Goal: Find specific page/section: Find specific page/section

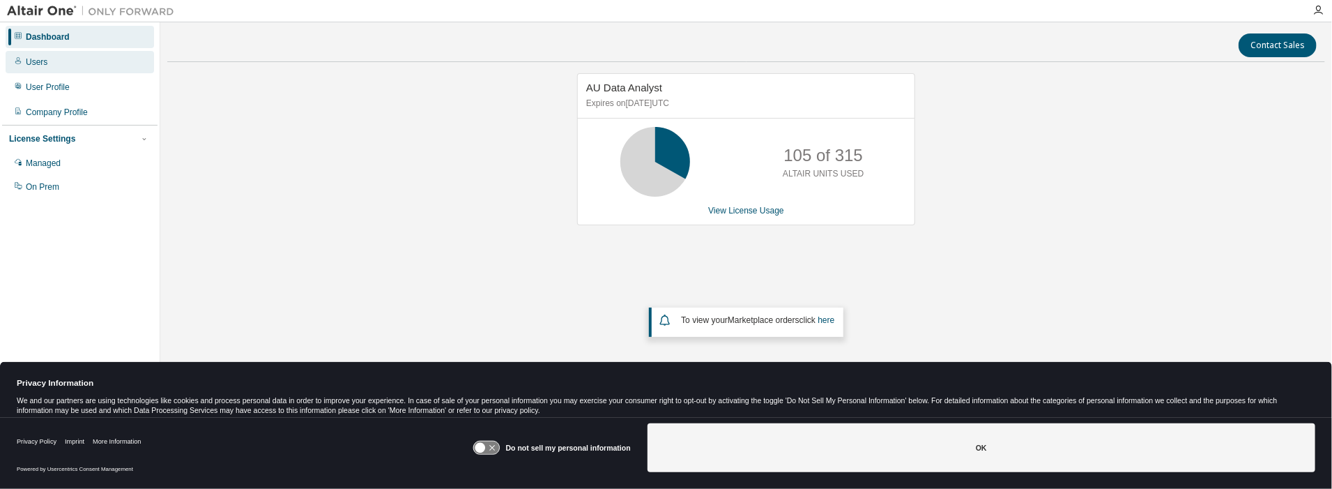
click at [36, 62] on div "Users" at bounding box center [37, 61] width 22 height 11
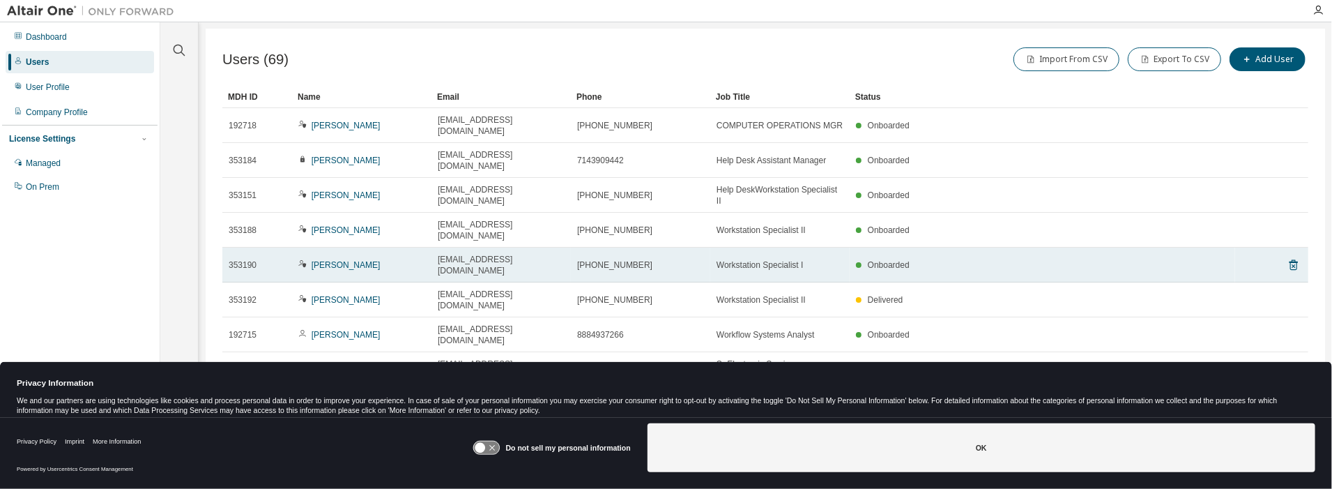
scroll to position [2, 0]
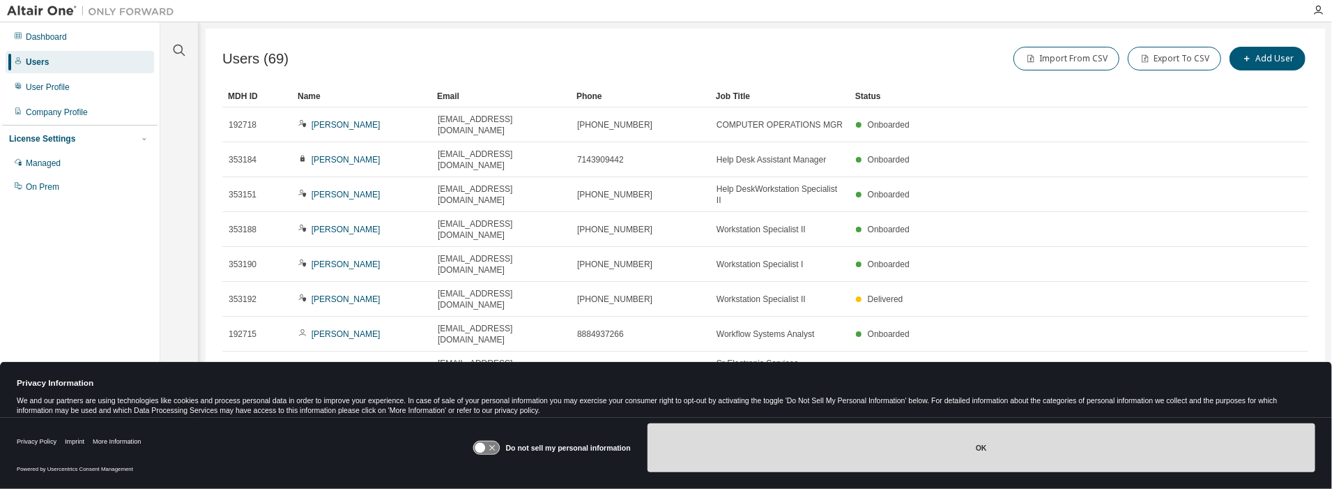
click at [979, 450] on button "OK" at bounding box center [982, 447] width 668 height 49
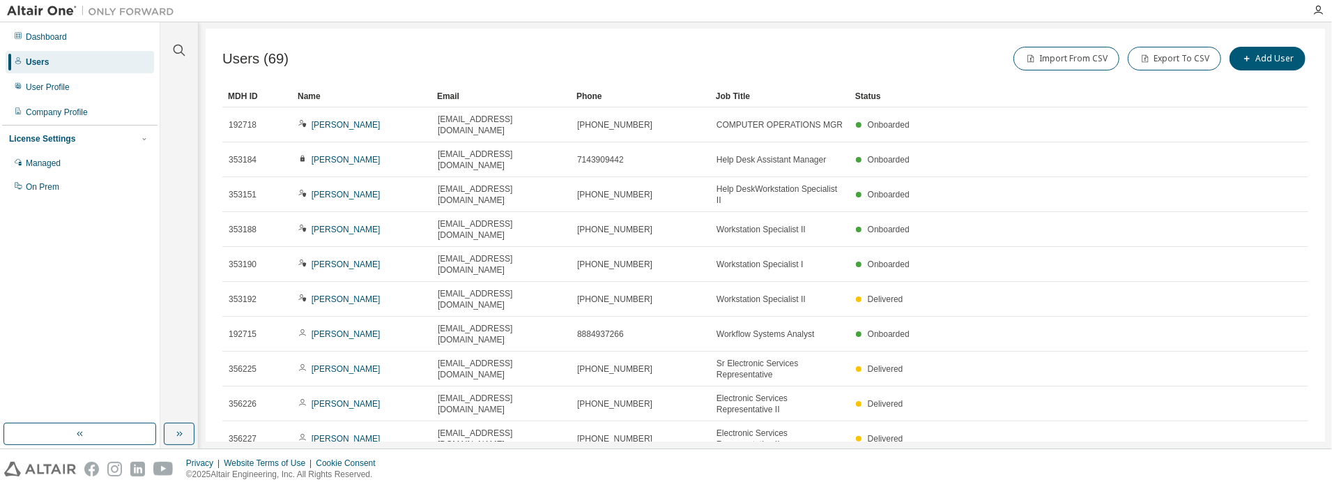
click at [1267, 464] on icon "button" at bounding box center [1272, 472] width 17 height 17
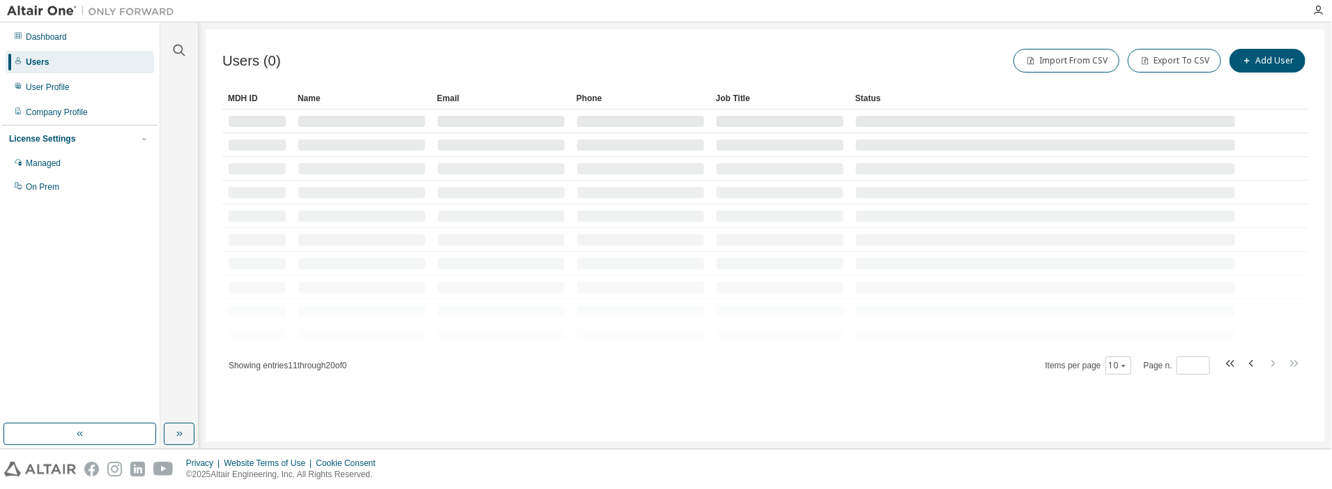
scroll to position [0, 0]
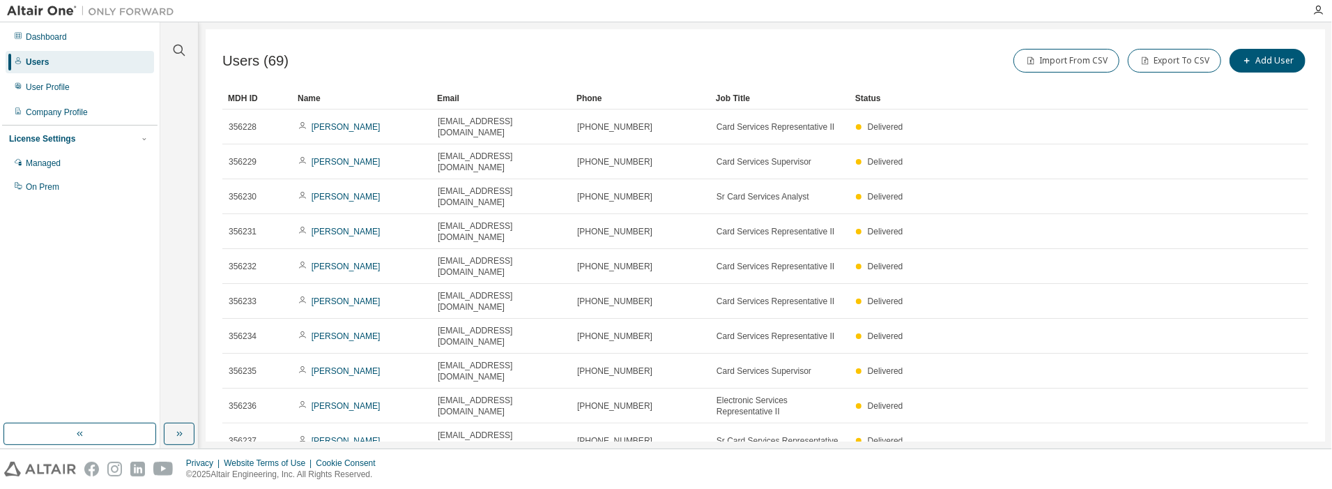
click at [1265, 393] on div "Users (69) Import From CSV Export To CSV Add User Clear Load Save Save As Field…" at bounding box center [765, 235] width 1119 height 412
click at [1271, 466] on icon "button" at bounding box center [1272, 474] width 17 height 17
click at [1271, 375] on div "MDH ID Name Email Phone Job Title Status 356238 Christopher Heye cheye@wescom.o…" at bounding box center [765, 286] width 1086 height 399
click at [1276, 466] on icon "button" at bounding box center [1272, 474] width 17 height 17
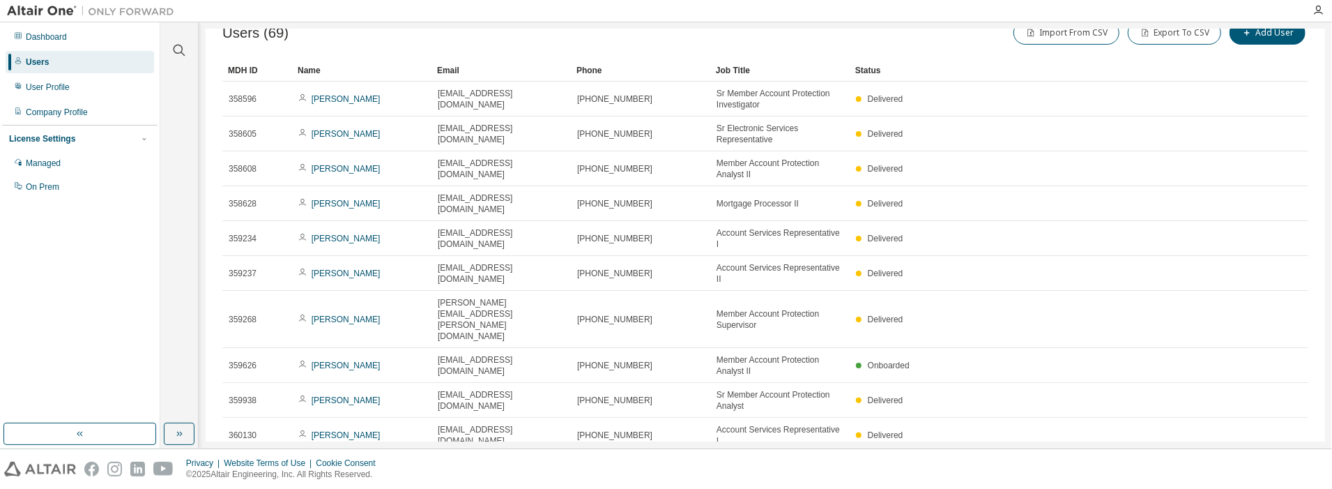
scroll to position [36, 0]
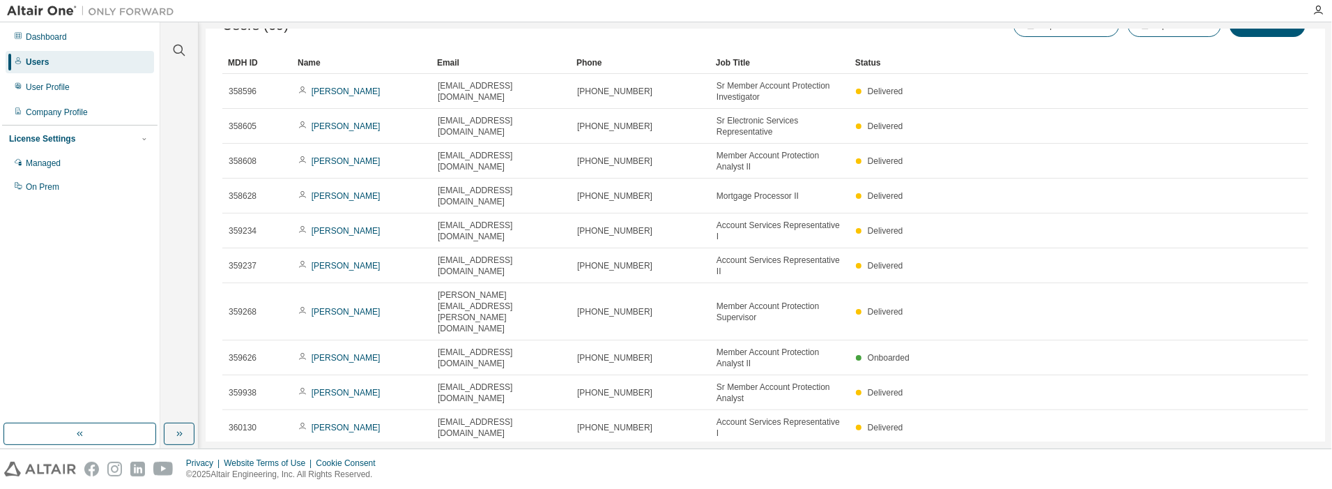
click at [1266, 453] on icon "button" at bounding box center [1272, 461] width 17 height 17
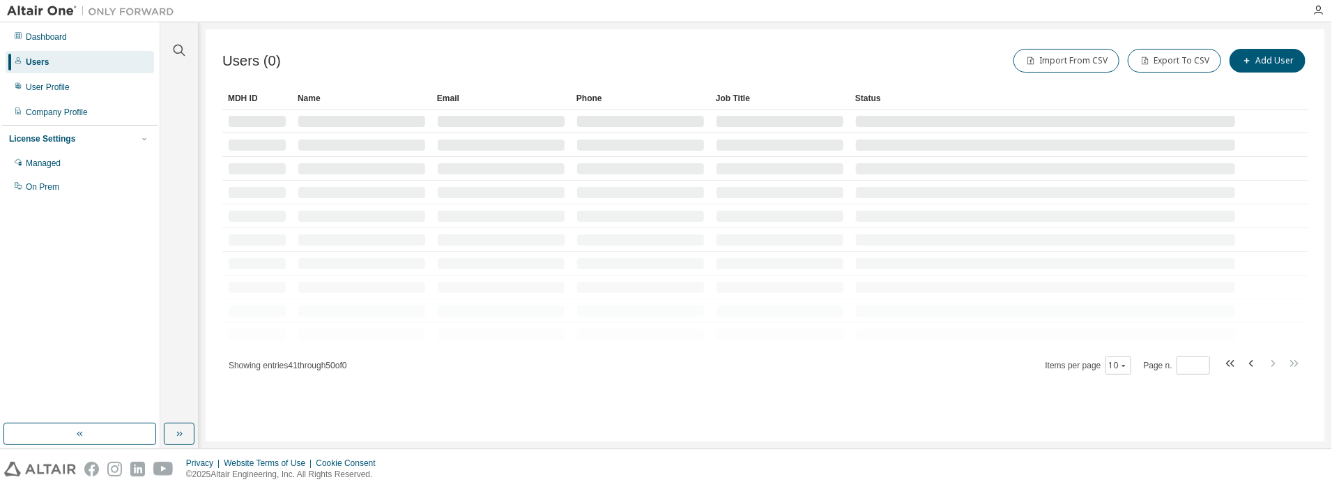
scroll to position [0, 0]
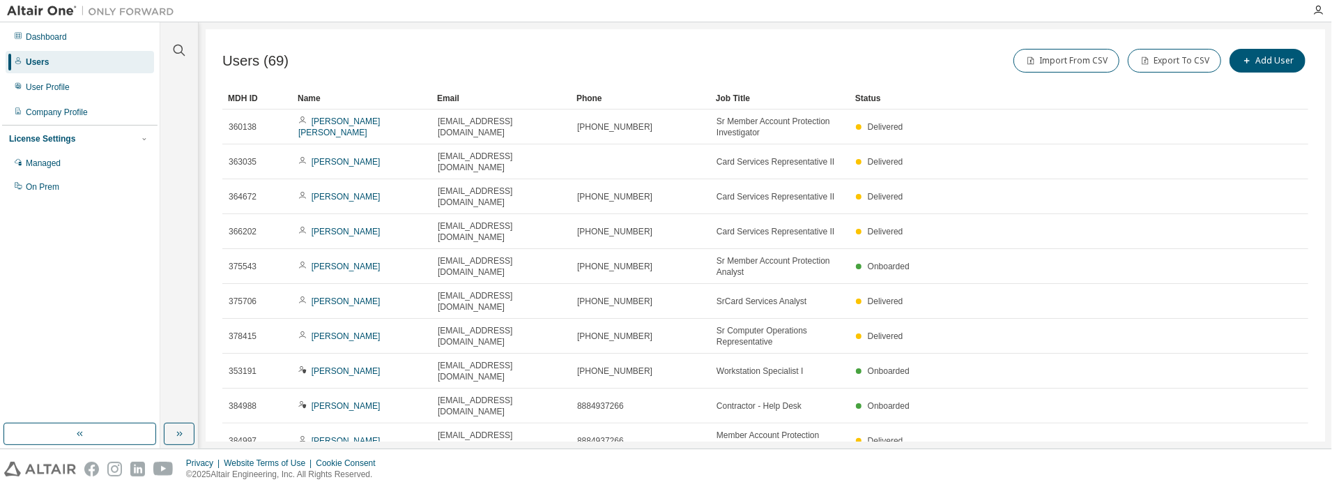
click at [1264, 466] on icon "button" at bounding box center [1272, 474] width 17 height 17
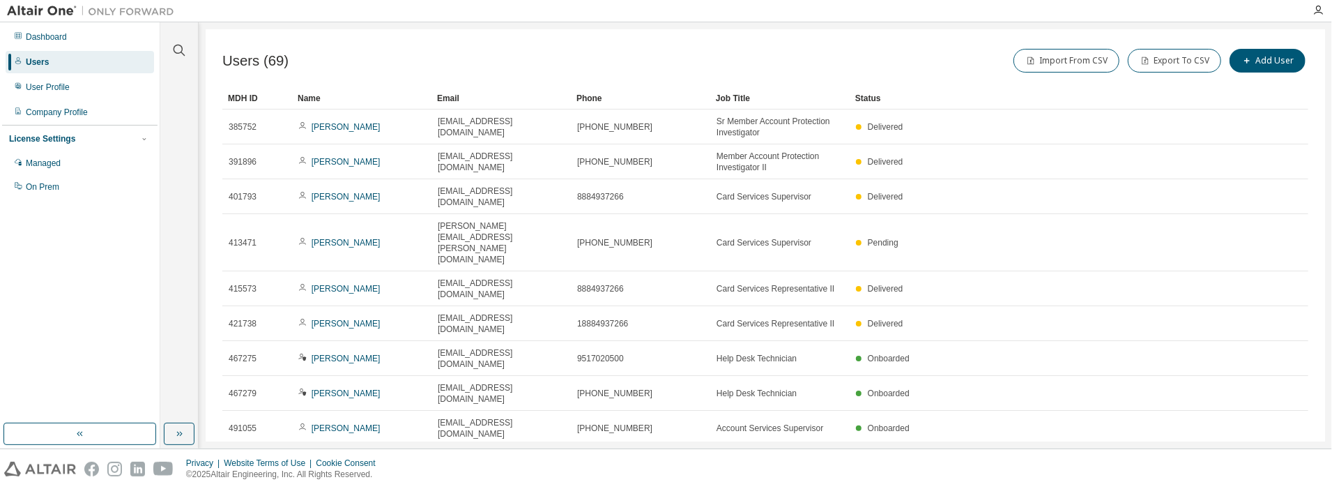
click at [1273, 488] on icon "button" at bounding box center [1272, 497] width 17 height 17
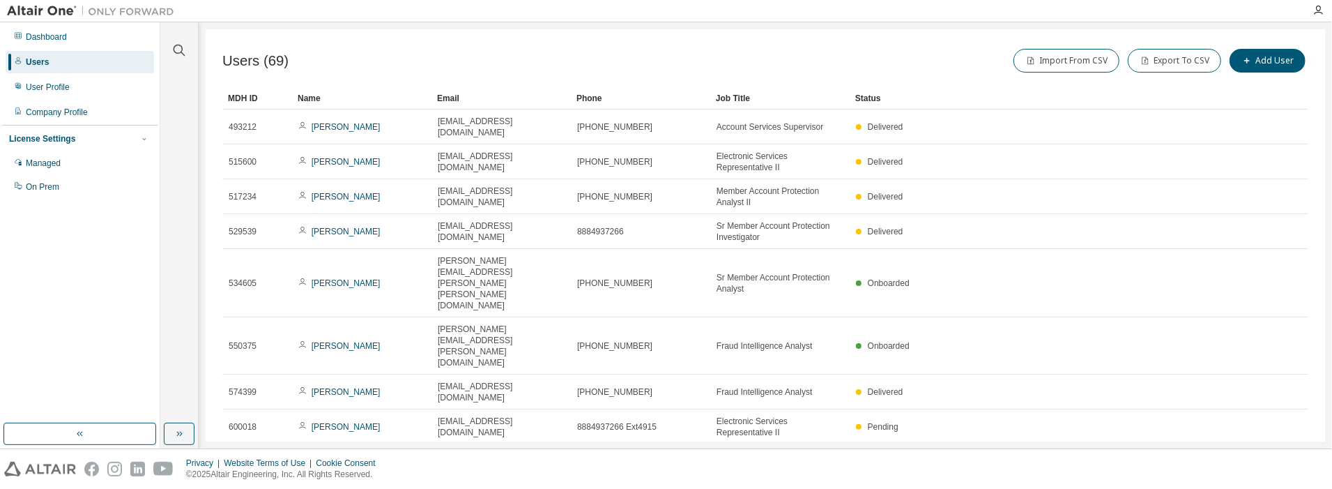
click at [1249, 488] on icon "button" at bounding box center [1251, 495] width 4 height 7
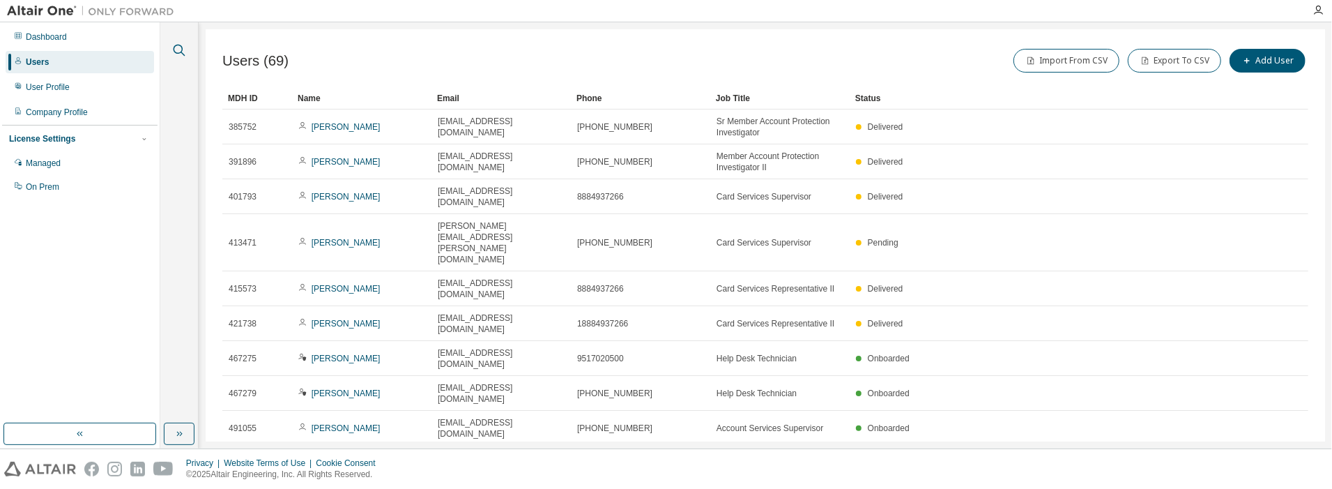
click at [177, 45] on icon "button" at bounding box center [179, 50] width 17 height 17
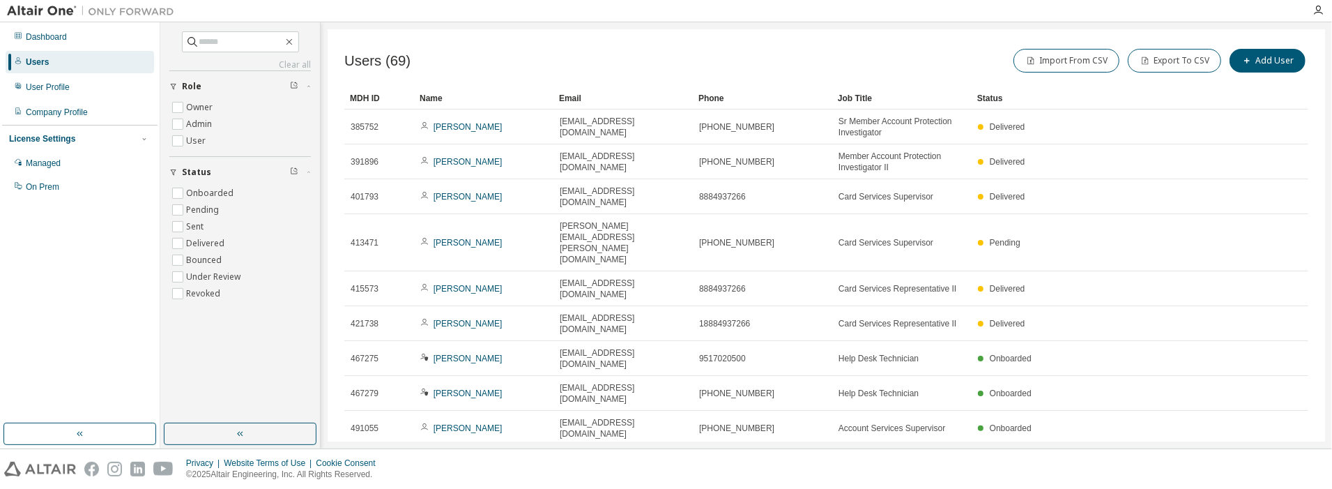
click at [491, 38] on div "Users (69) Import From CSV Export To CSV Add User Clear Load Save Save As Field…" at bounding box center [826, 235] width 997 height 412
click at [1253, 488] on icon "button" at bounding box center [1251, 497] width 17 height 17
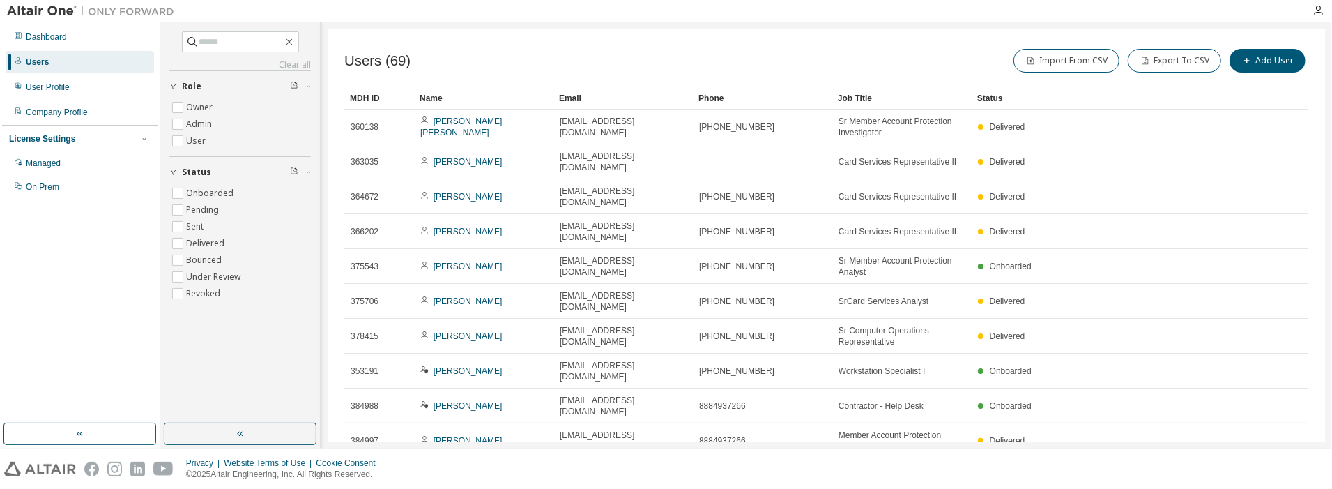
click at [1244, 466] on icon "button" at bounding box center [1251, 474] width 17 height 17
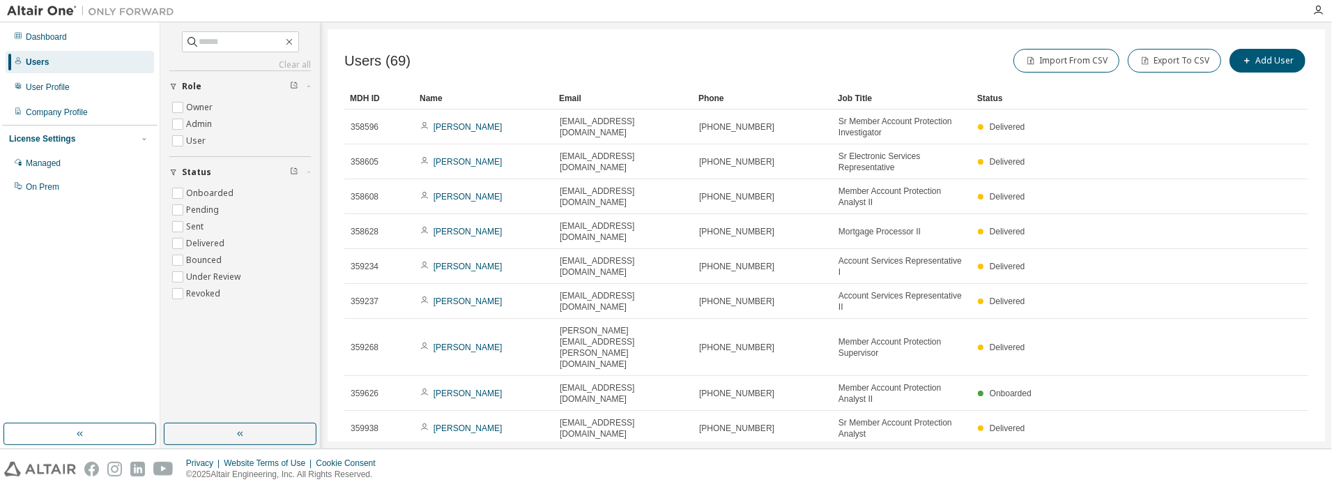
click at [1245, 488] on icon "button" at bounding box center [1251, 497] width 17 height 17
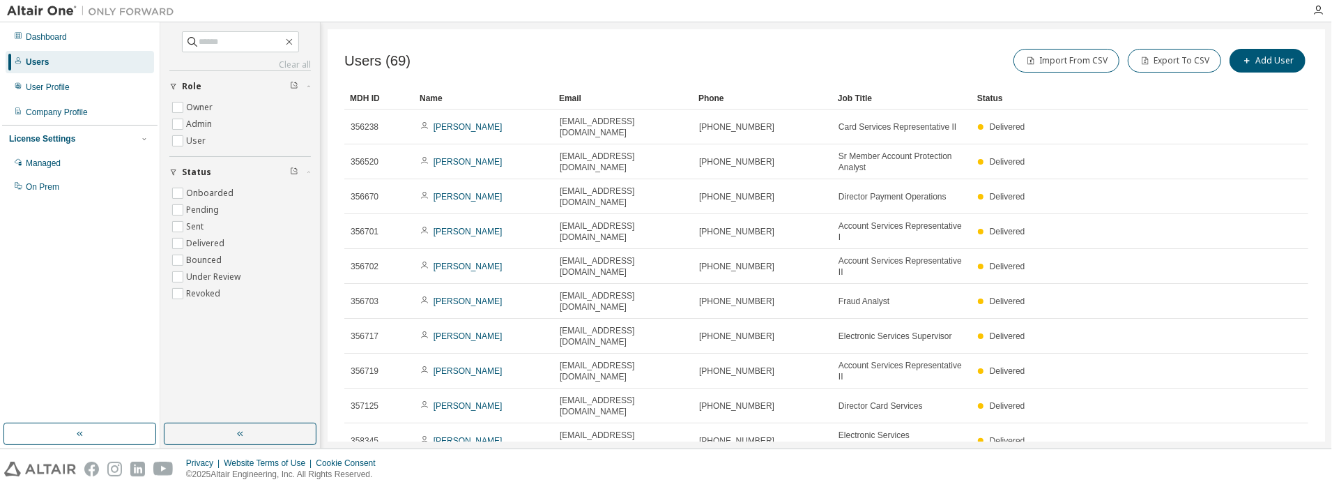
click at [1250, 466] on icon "button" at bounding box center [1251, 474] width 17 height 17
click at [1252, 466] on icon "button" at bounding box center [1251, 474] width 17 height 17
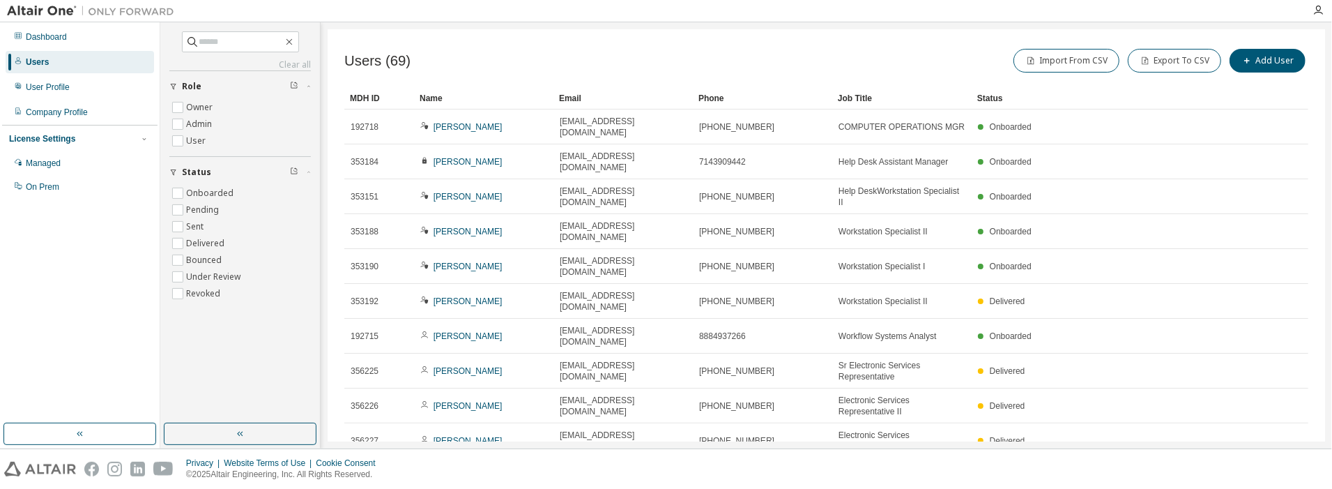
click at [1252, 423] on tr "356227 Crystal Romero ARomero@wescom.org 888-493-7266 Electronic Services Repre…" at bounding box center [826, 440] width 964 height 35
click at [1120, 473] on icon "button" at bounding box center [1123, 477] width 8 height 8
click at [1074, 330] on div "20" at bounding box center [1114, 329] width 112 height 17
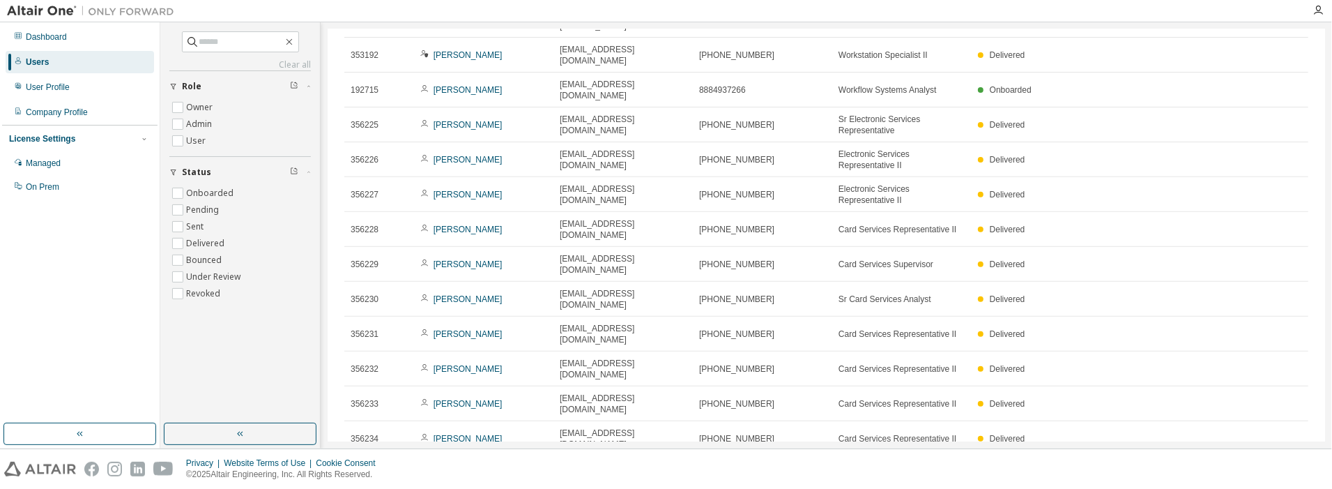
scroll to position [250, 0]
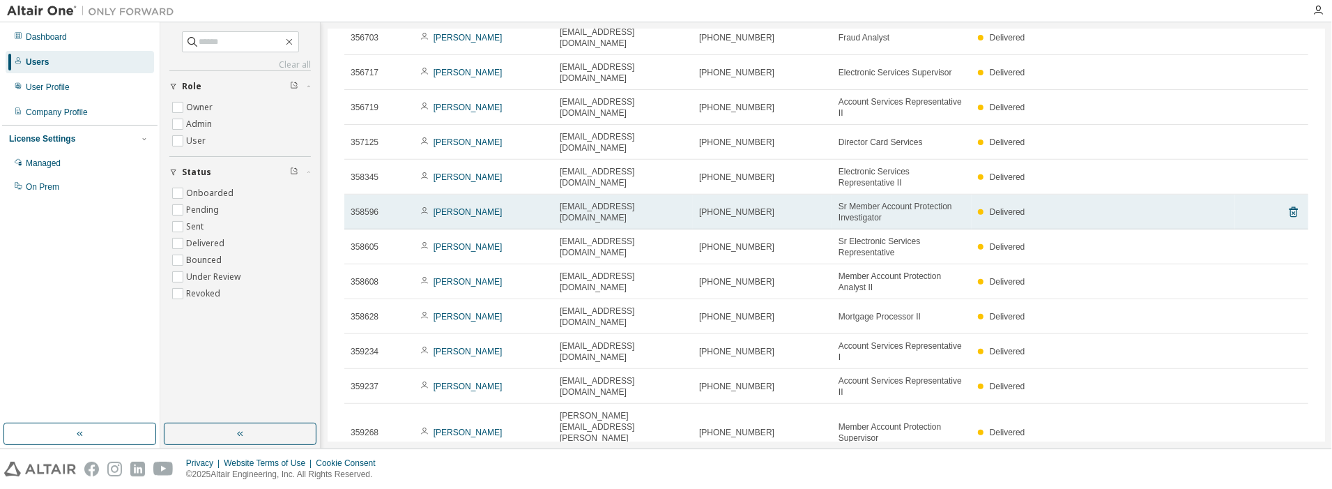
scroll to position [295, 0]
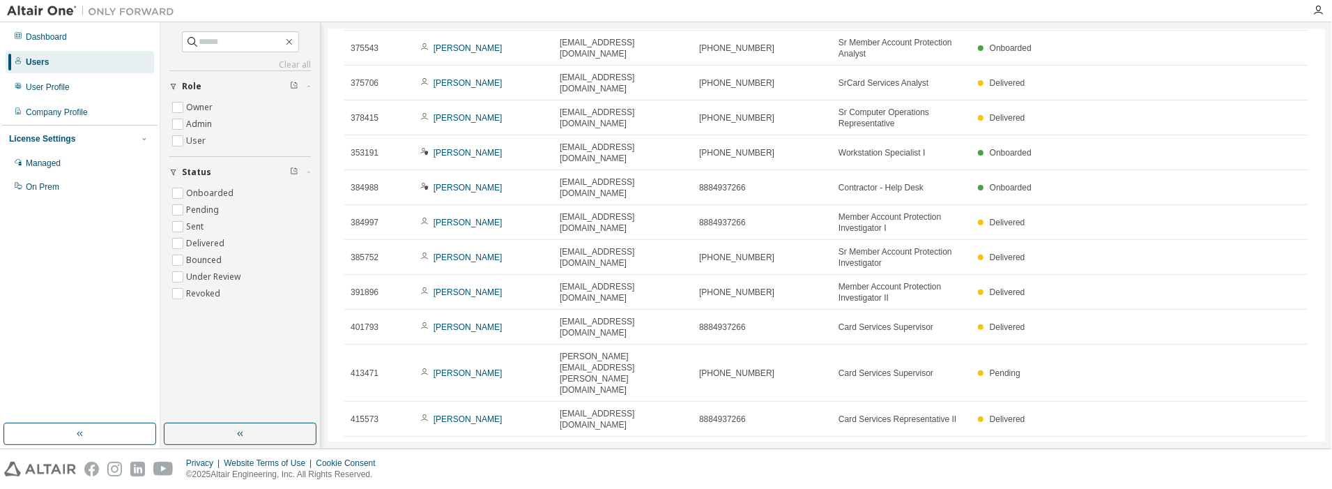
scroll to position [227, 0]
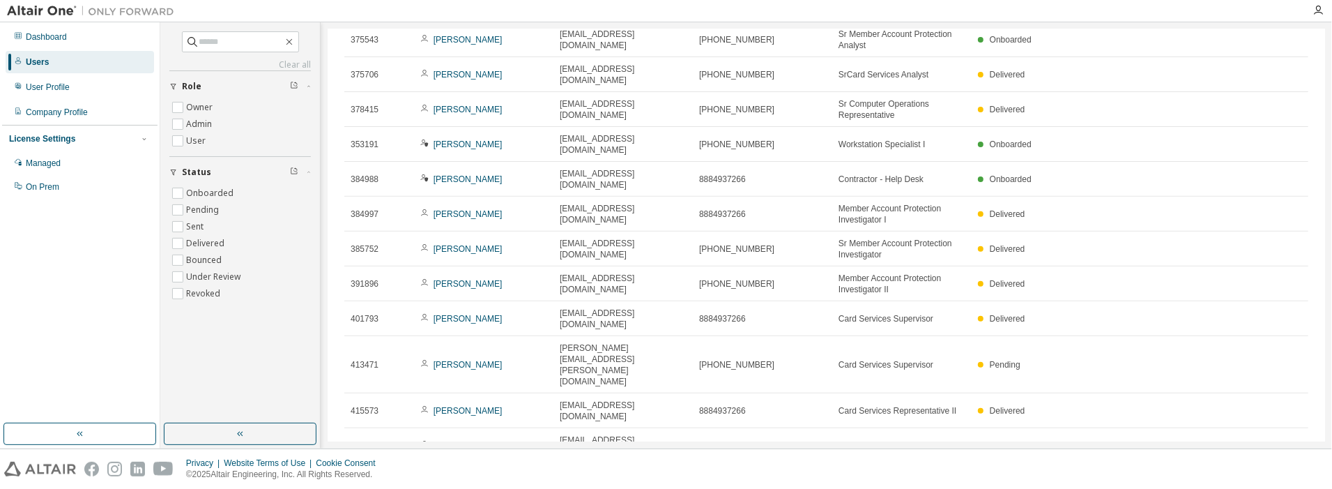
type input "*"
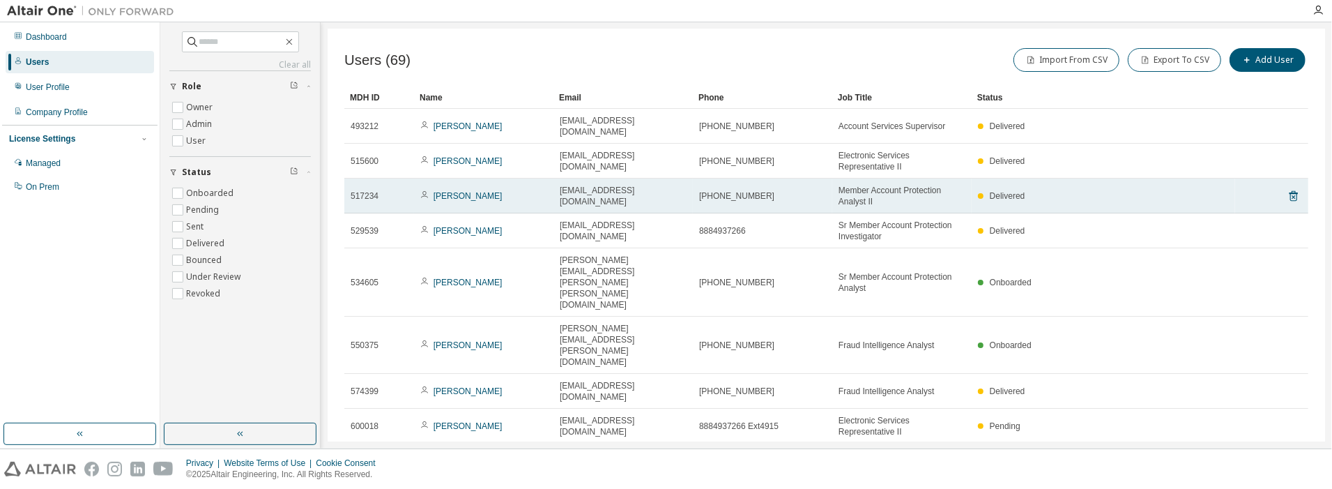
scroll to position [1, 0]
